Goal: Transaction & Acquisition: Book appointment/travel/reservation

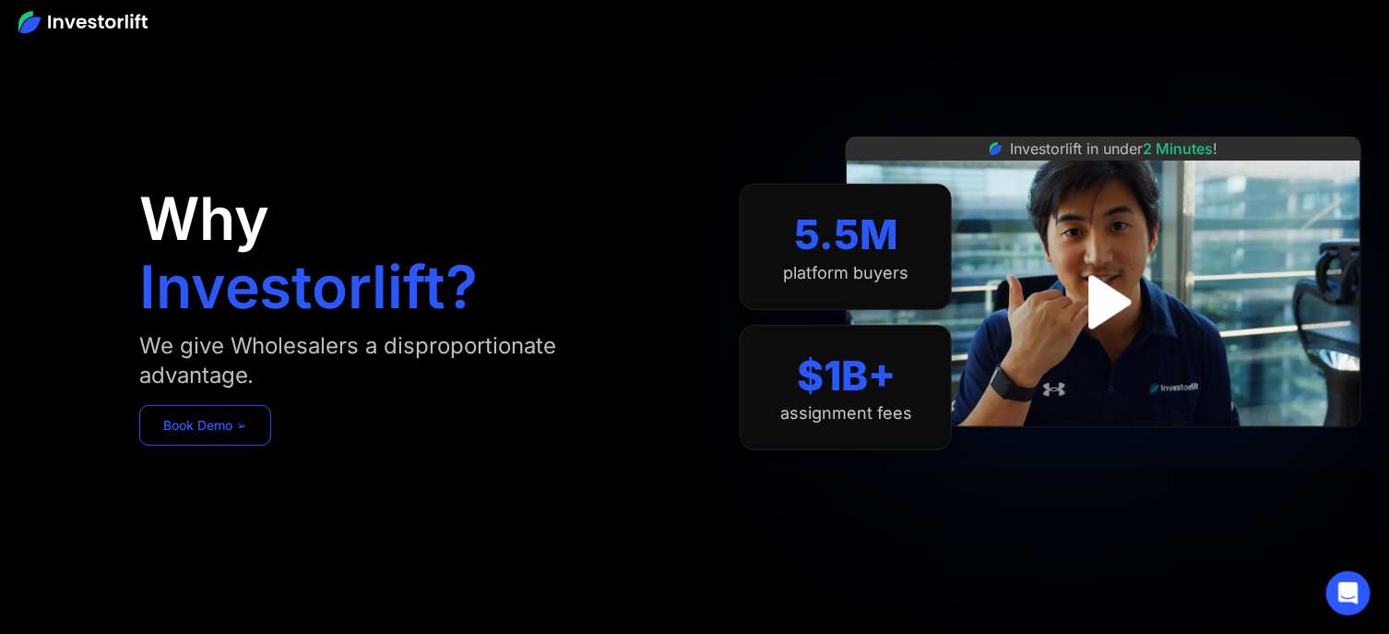
click at [150, 424] on link "Book Demo ➢" at bounding box center [205, 425] width 132 height 41
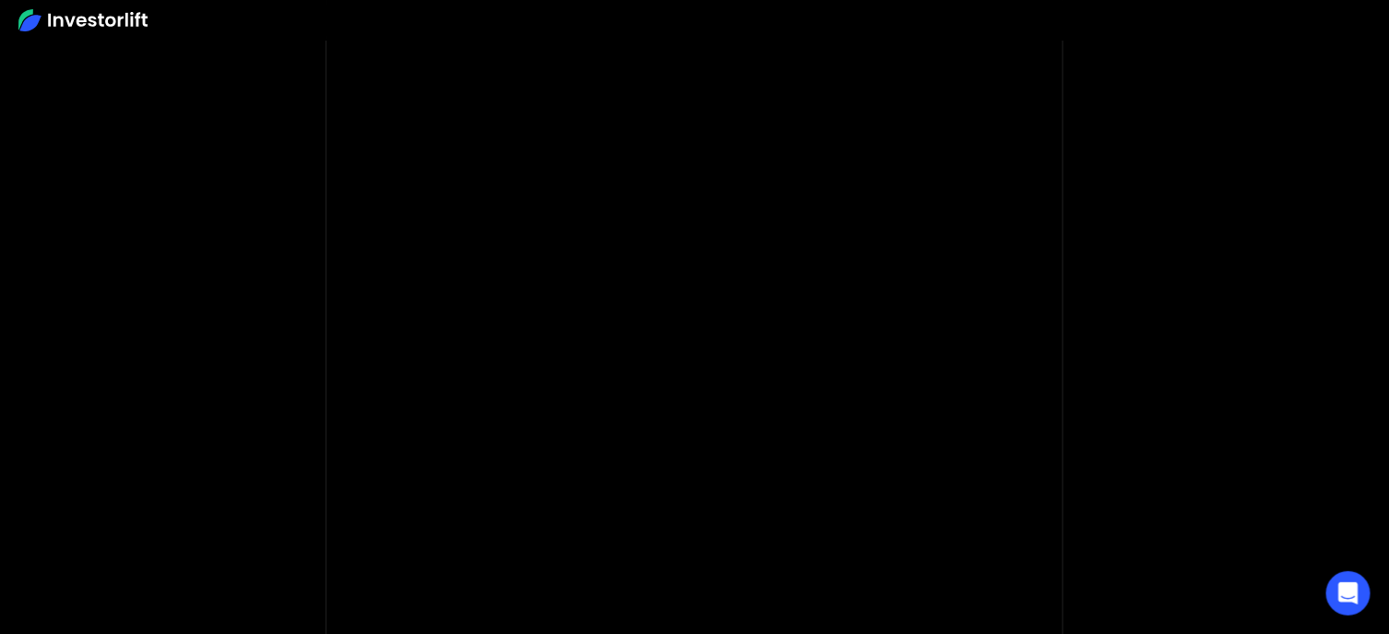
scroll to position [245, 0]
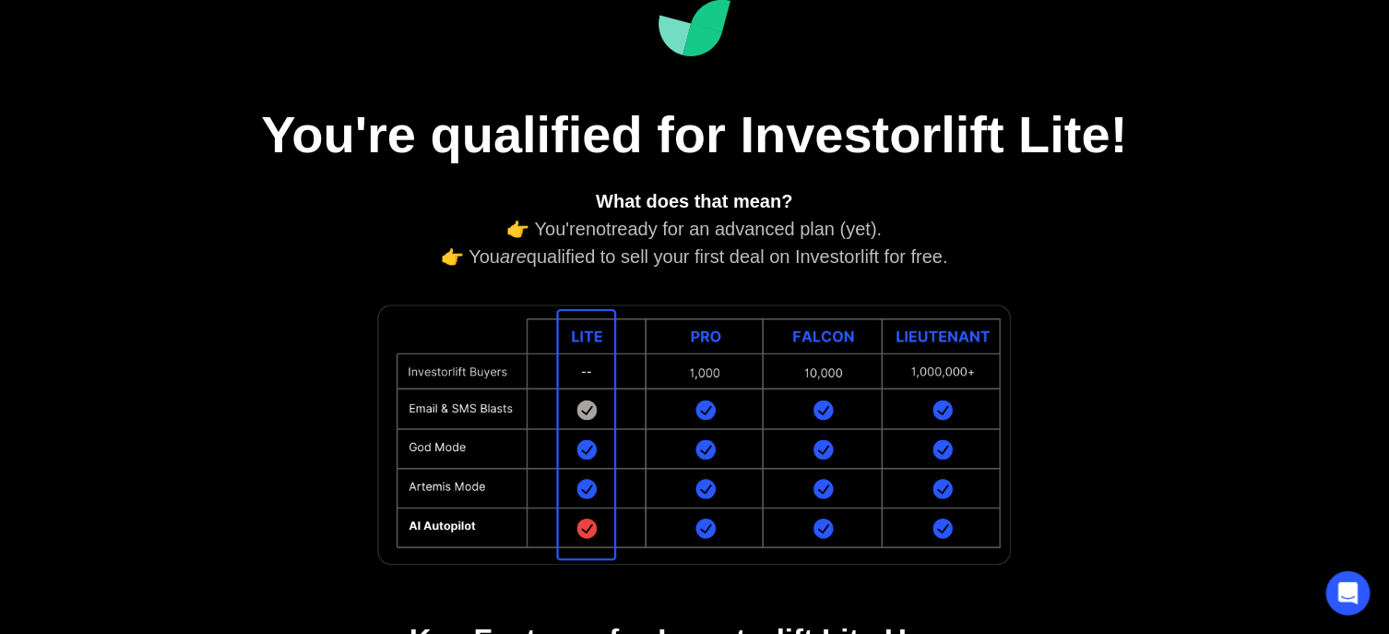
scroll to position [123, 0]
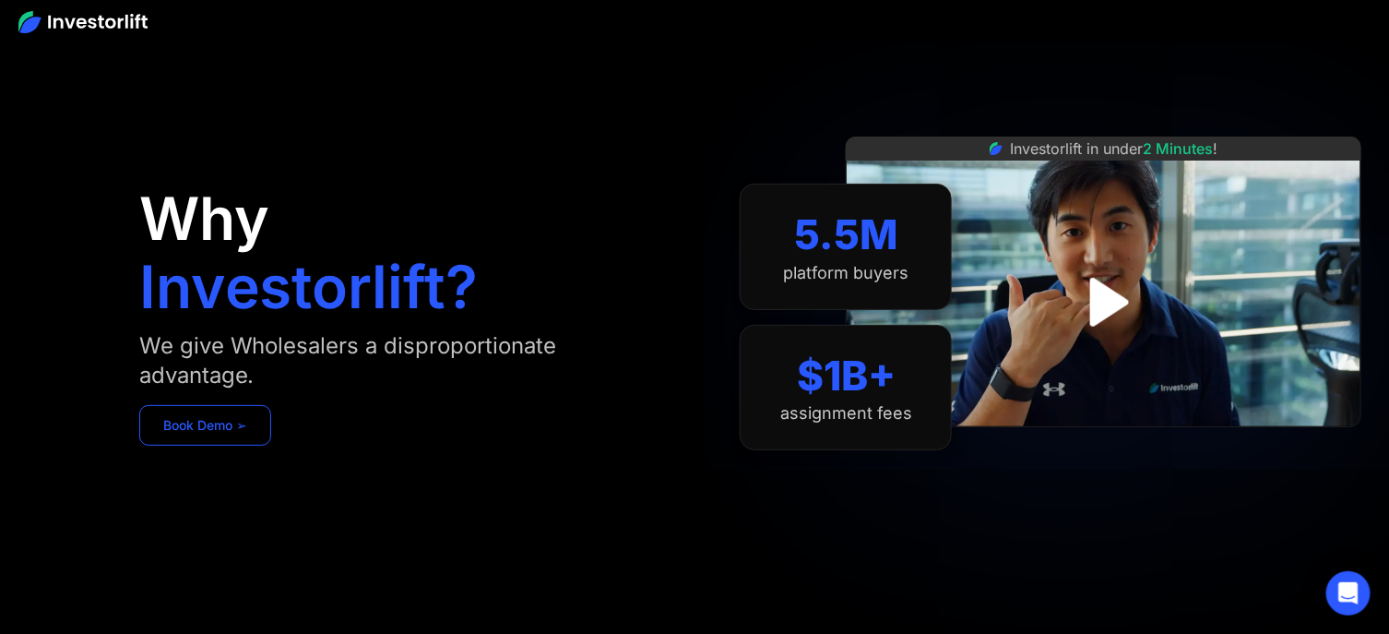
click at [227, 425] on link "Book Demo ➢" at bounding box center [205, 425] width 132 height 41
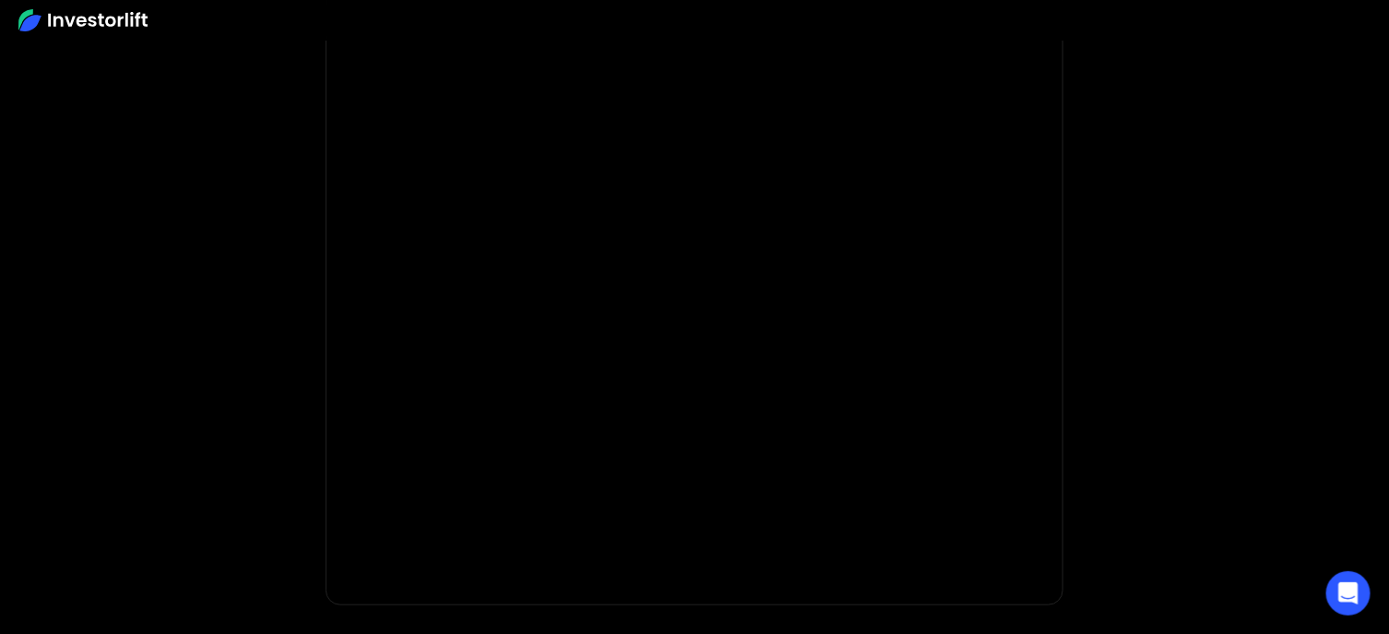
scroll to position [245, 0]
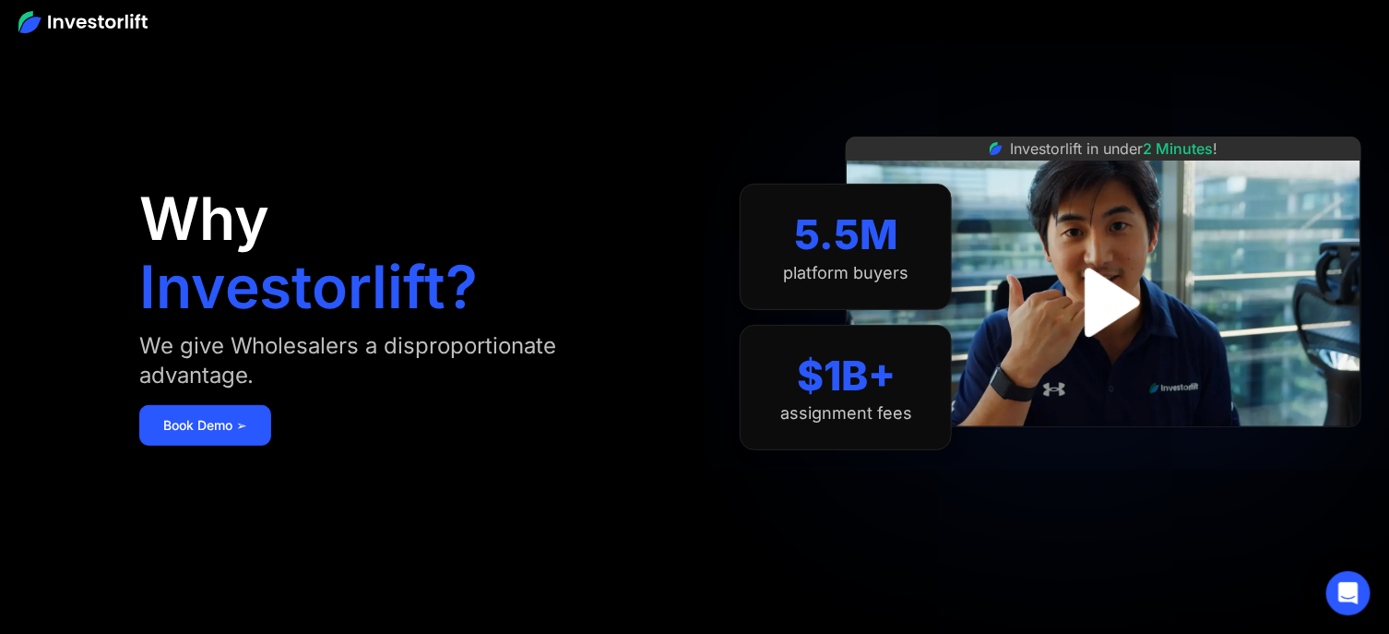
click at [1106, 310] on img "open lightbox" at bounding box center [1103, 302] width 124 height 124
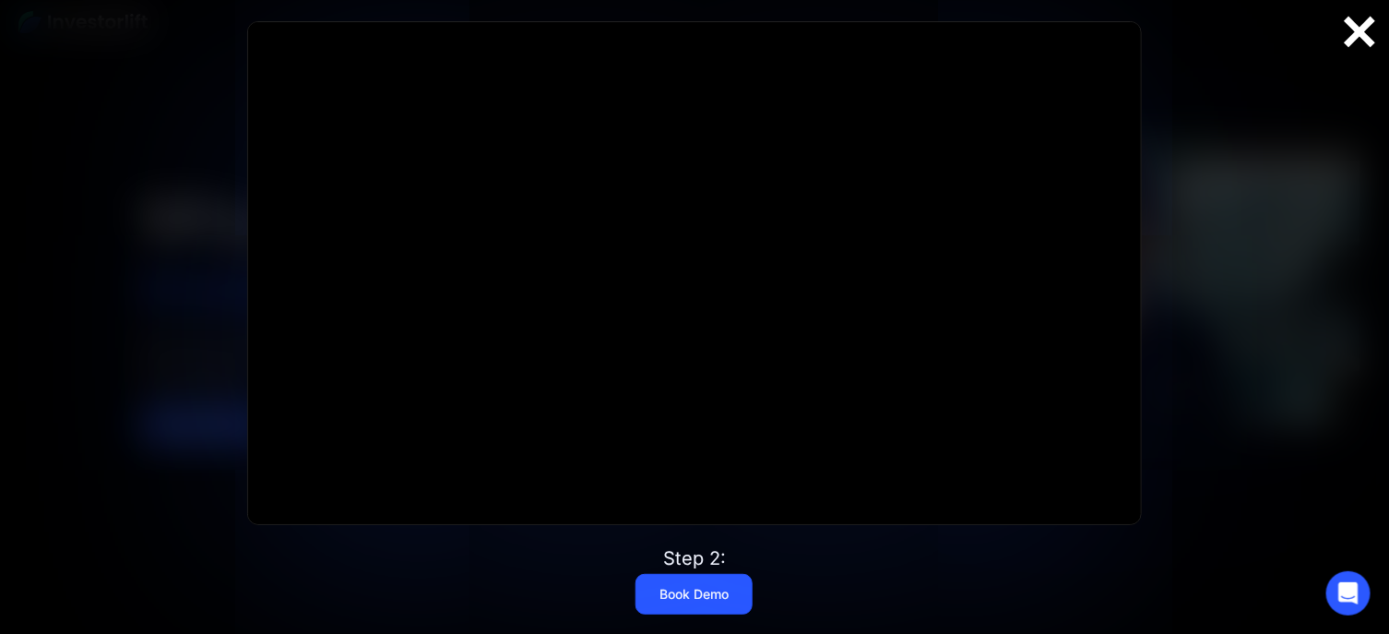
click at [1378, 44] on div at bounding box center [1359, 32] width 59 height 39
